Goal: Share content

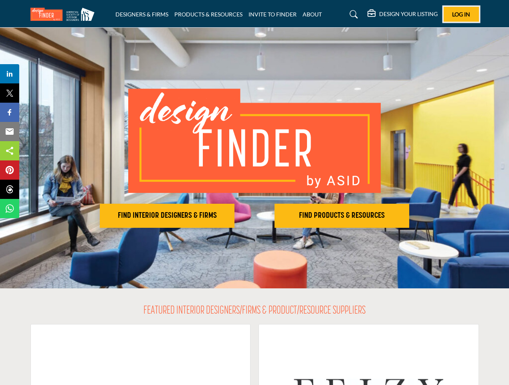
click at [461, 14] on span "Log In" at bounding box center [461, 14] width 18 height 7
click at [167, 216] on h2 "FIND INTERIOR DESIGNERS & FIRMS" at bounding box center [167, 216] width 130 height 10
click at [342, 216] on h2 "FIND PRODUCTS & RESOURCES" at bounding box center [342, 216] width 130 height 10
click at [10, 74] on span "Share" at bounding box center [13, 74] width 23 height 10
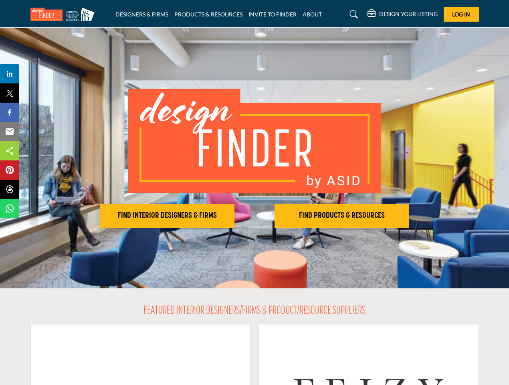
click at [10, 93] on span "Tweet" at bounding box center [13, 93] width 23 height 10
click at [10, 112] on span "Share" at bounding box center [13, 112] width 23 height 10
click at [10, 131] on span "Email" at bounding box center [13, 132] width 22 height 10
click at [10, 151] on span "Share" at bounding box center [13, 151] width 23 height 10
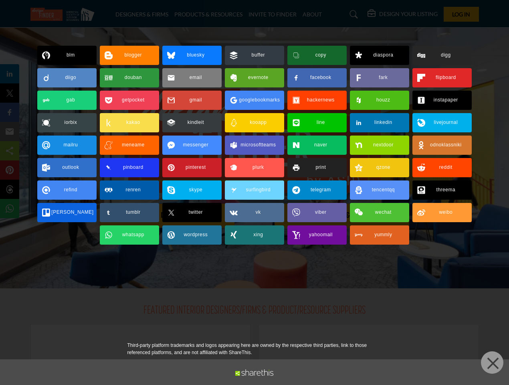
click at [10, 170] on span "Pin" at bounding box center [9, 170] width 15 height 10
